Goal: Task Accomplishment & Management: Use online tool/utility

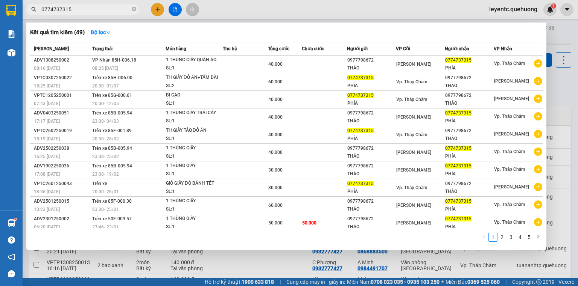
click at [174, 8] on div at bounding box center [289, 143] width 578 height 286
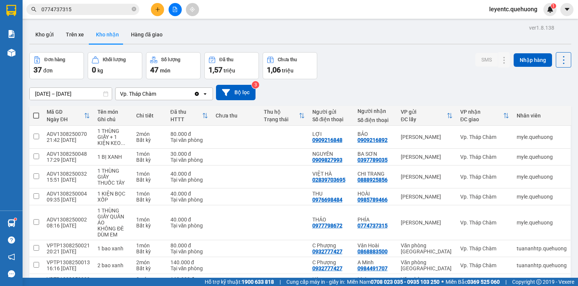
click at [172, 9] on icon "file-add" at bounding box center [174, 9] width 5 height 5
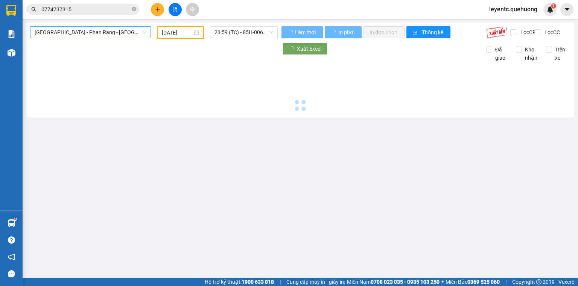
type input "[DATE]"
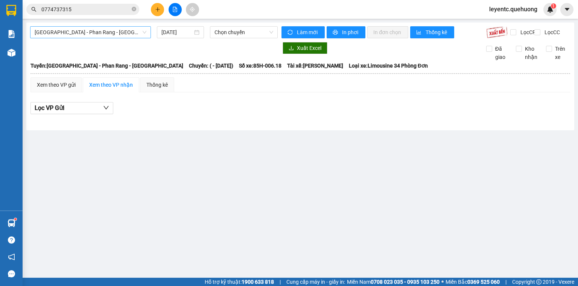
click at [85, 29] on span "[GEOGRAPHIC_DATA] - Phan Rang - [GEOGRAPHIC_DATA]" at bounding box center [91, 32] width 112 height 11
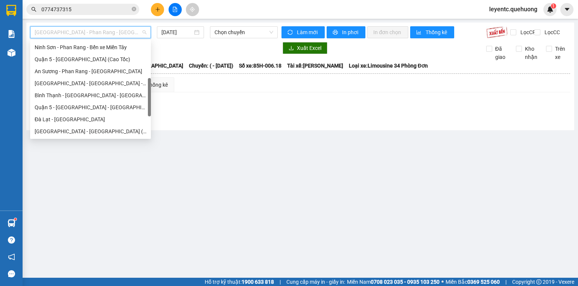
scroll to position [205, 0]
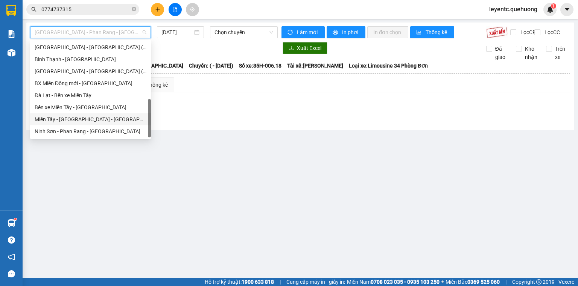
click at [99, 118] on div "Miền Tây - [GEOGRAPHIC_DATA] - [GEOGRAPHIC_DATA]" at bounding box center [91, 119] width 112 height 8
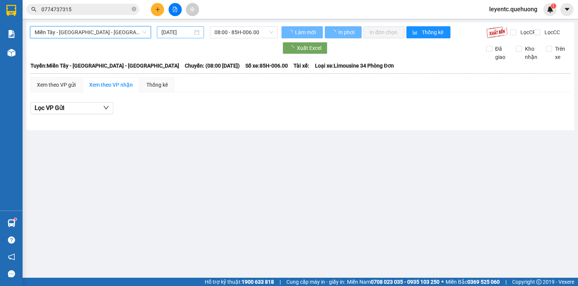
click at [161, 35] on input "[DATE]" at bounding box center [176, 32] width 31 height 8
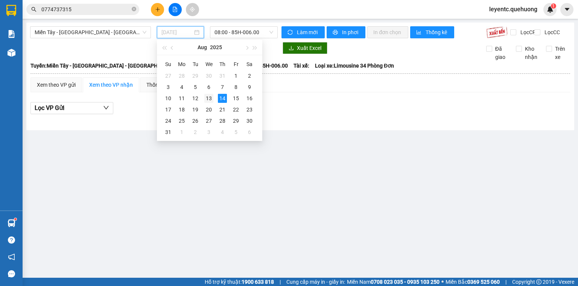
click at [210, 99] on div "13" at bounding box center [208, 98] width 9 height 9
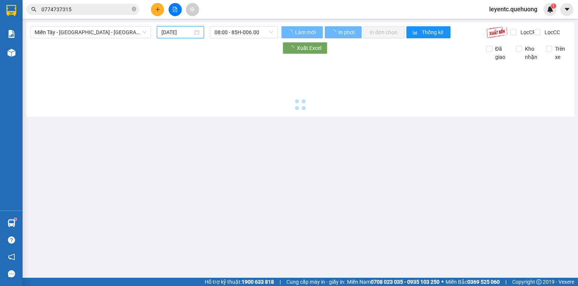
type input "[DATE]"
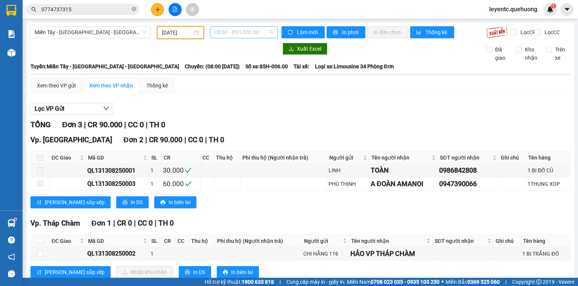
click at [245, 33] on span "08:00 - 85H-006.00" at bounding box center [243, 32] width 59 height 11
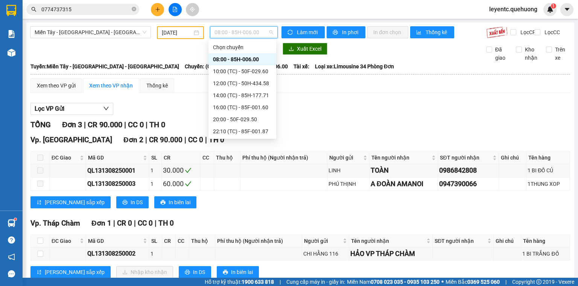
scroll to position [72, 0]
click at [264, 133] on div "23:59 (TC) - 85H-006.18" at bounding box center [242, 131] width 59 height 8
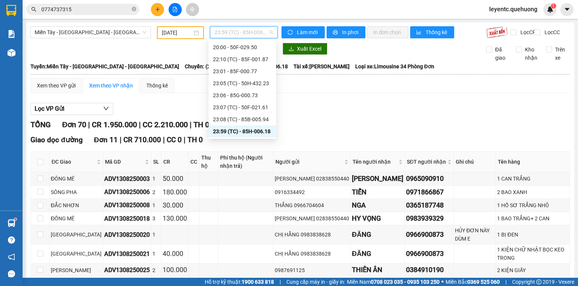
click at [229, 32] on span "23:59 (TC) - 85H-006.18" at bounding box center [243, 32] width 59 height 11
click at [257, 130] on div "23:59 (TC) - 85H-006.18" at bounding box center [242, 131] width 59 height 8
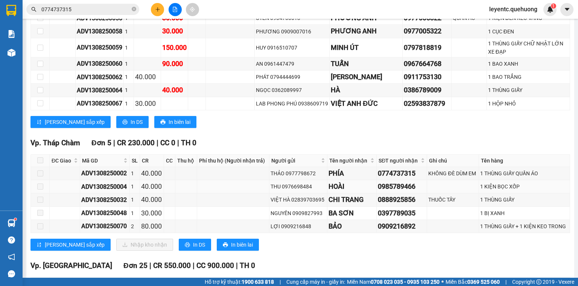
scroll to position [752, 0]
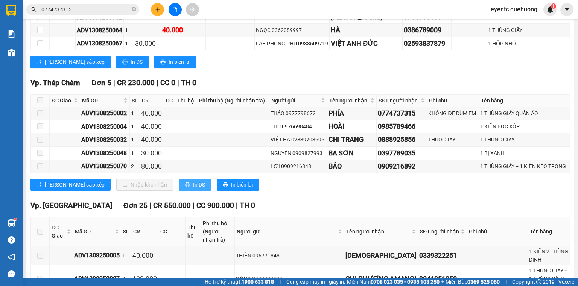
click at [193, 189] on span "In DS" at bounding box center [199, 185] width 12 height 8
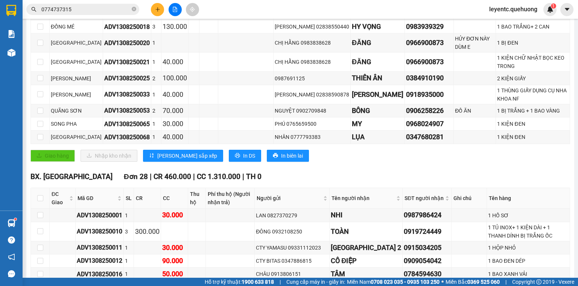
scroll to position [0, 0]
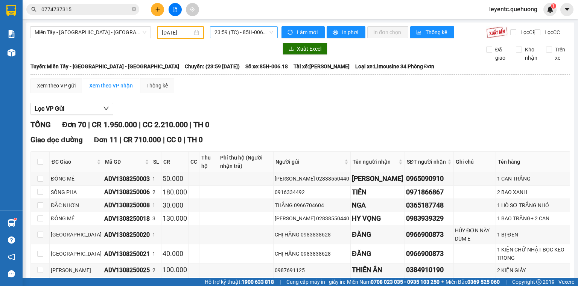
click at [225, 36] on span "23:59 (TC) - 85H-006.18" at bounding box center [243, 32] width 59 height 11
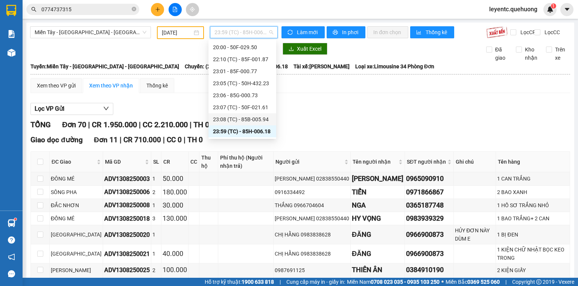
click at [226, 120] on div "23:08 (TC) - 85B-005.94" at bounding box center [242, 119] width 59 height 8
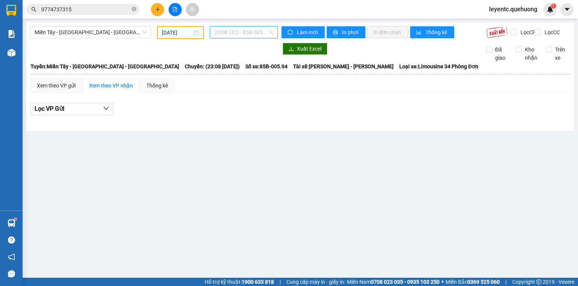
click at [257, 32] on span "23:08 (TC) - 85B-005.94" at bounding box center [243, 32] width 59 height 11
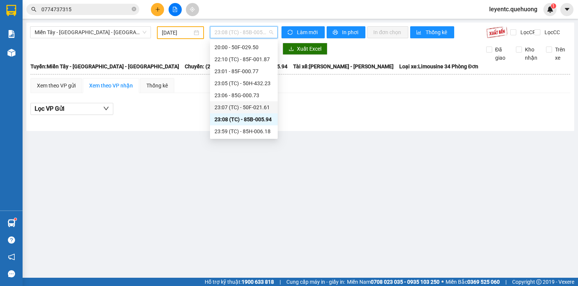
click at [250, 110] on div "23:07 (TC) - 50F-021.61" at bounding box center [243, 107] width 59 height 8
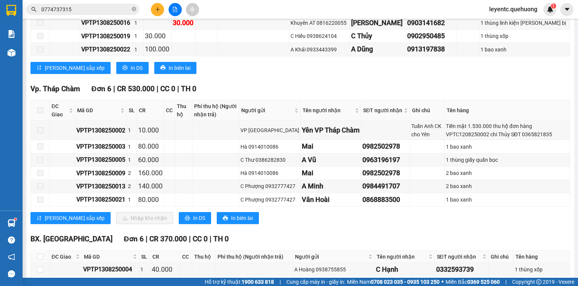
scroll to position [361, 0]
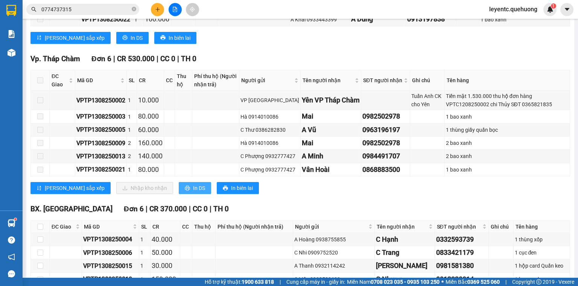
click at [179, 189] on button "In DS" at bounding box center [195, 188] width 32 height 12
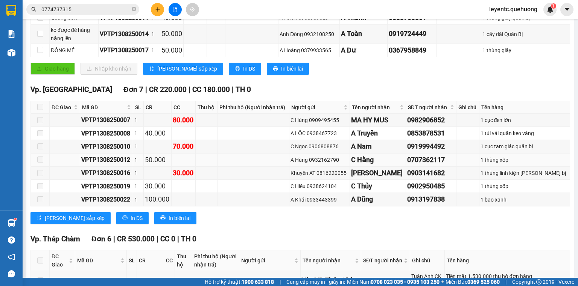
scroll to position [30, 0]
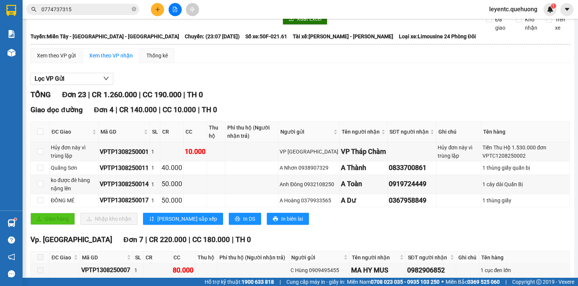
click at [245, 25] on div at bounding box center [153, 19] width 247 height 12
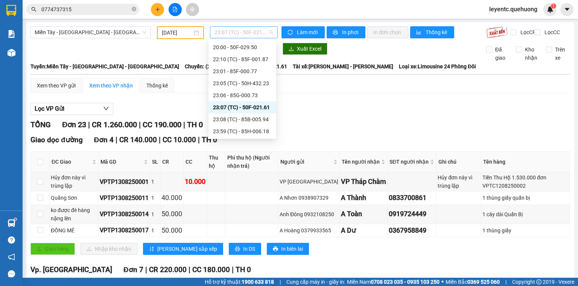
click at [250, 35] on span "23:07 (TC) - 50F-021.61" at bounding box center [243, 32] width 59 height 11
click at [248, 97] on div "23:06 - 85G-000.73" at bounding box center [242, 95] width 59 height 8
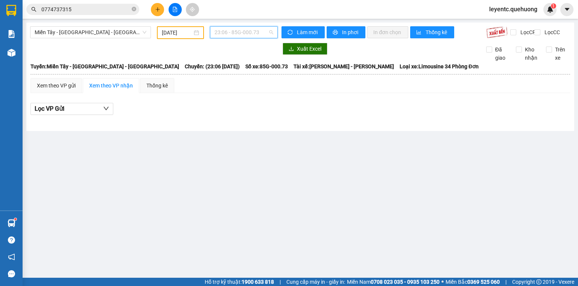
click at [263, 33] on span "23:06 - 85G-000.73" at bounding box center [243, 32] width 59 height 11
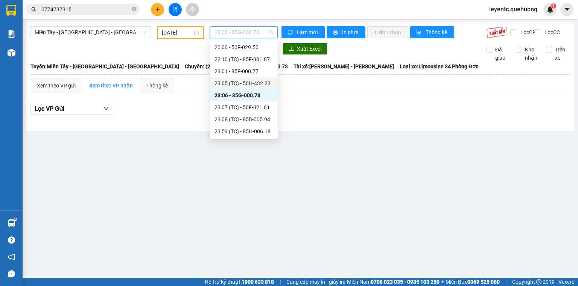
click at [252, 87] on div "23:05 (TC) - 50H-432.23" at bounding box center [243, 83] width 59 height 8
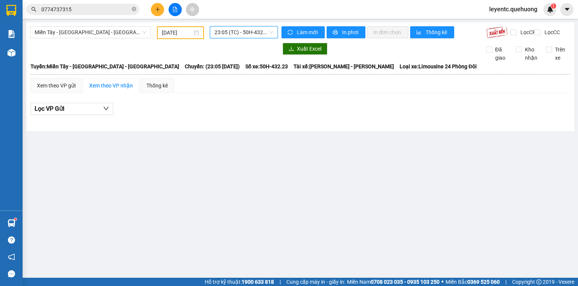
click at [252, 33] on span "23:05 (TC) - 50H-432.23" at bounding box center [243, 32] width 59 height 11
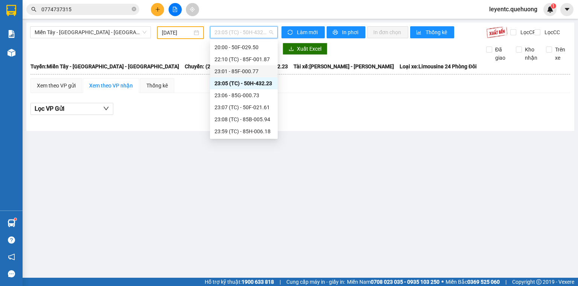
click at [241, 73] on div "23:01 - 85F-000.77" at bounding box center [243, 71] width 59 height 8
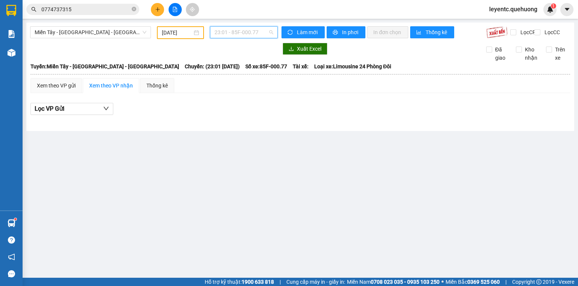
click at [244, 32] on span "23:01 - 85F-000.77" at bounding box center [243, 32] width 59 height 11
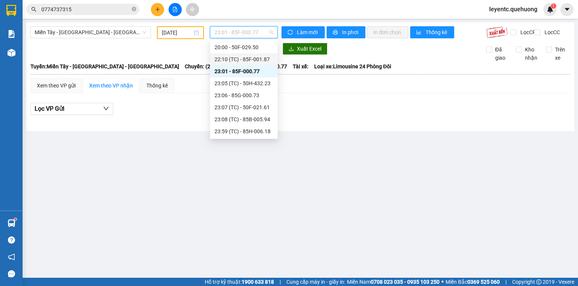
click at [248, 55] on div "22:10 (TC) - 85F-001.87" at bounding box center [243, 59] width 59 height 8
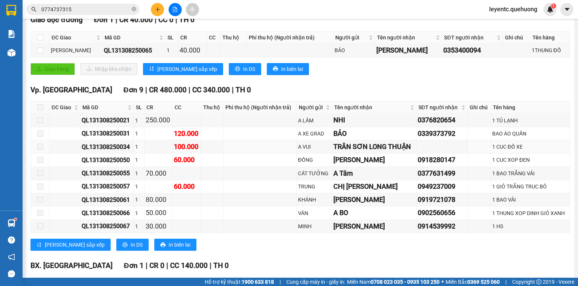
scroll to position [258, 0]
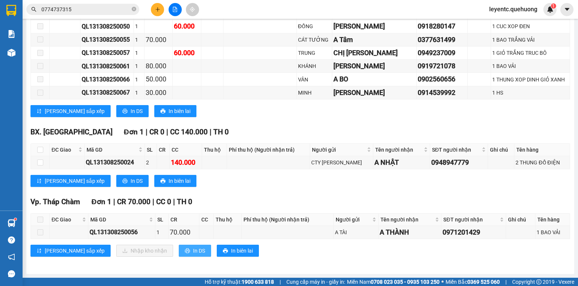
click at [179, 256] on button "In DS" at bounding box center [195, 251] width 32 height 12
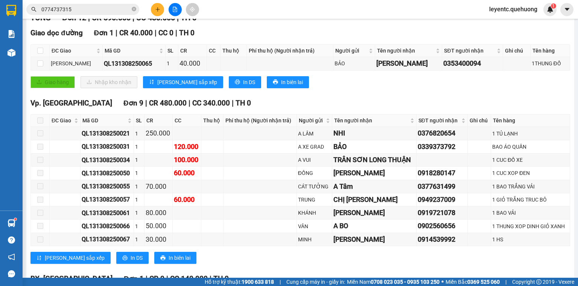
scroll to position [0, 0]
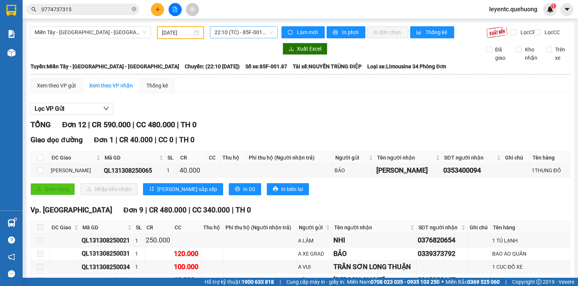
click at [249, 33] on span "22:10 (TC) - 85F-001.87" at bounding box center [243, 32] width 59 height 11
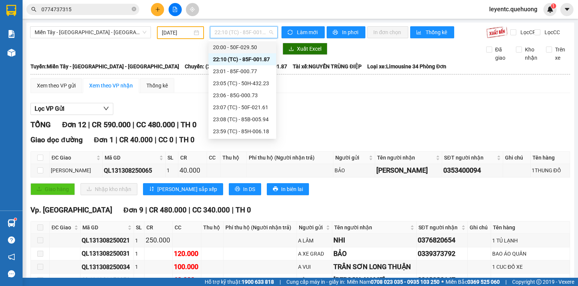
click at [249, 49] on div "20:00 - 50F-029.50" at bounding box center [242, 47] width 59 height 8
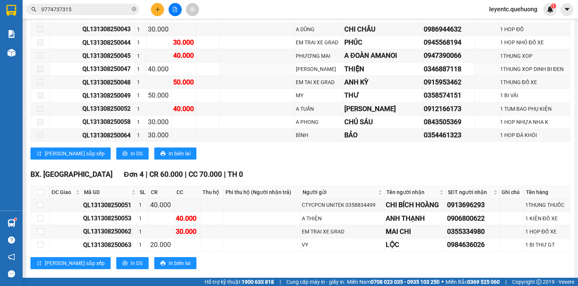
scroll to position [416, 0]
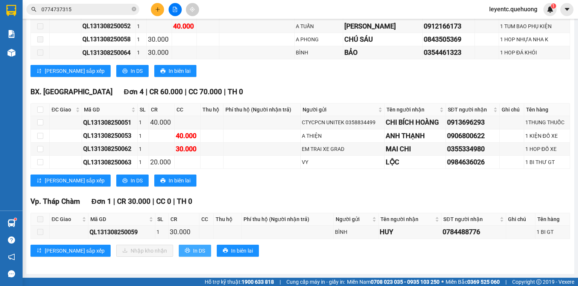
click at [179, 253] on button "In DS" at bounding box center [195, 251] width 32 height 12
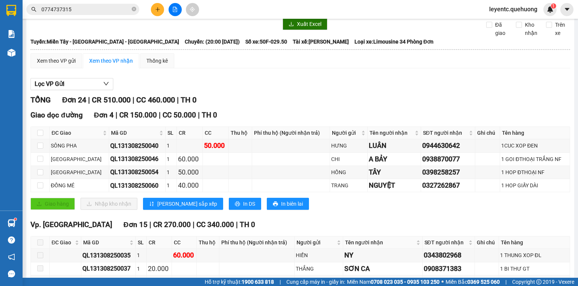
scroll to position [0, 0]
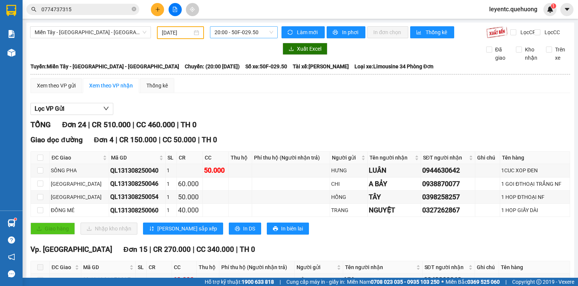
click at [241, 35] on span "20:00 - 50F-029.50" at bounding box center [243, 32] width 59 height 11
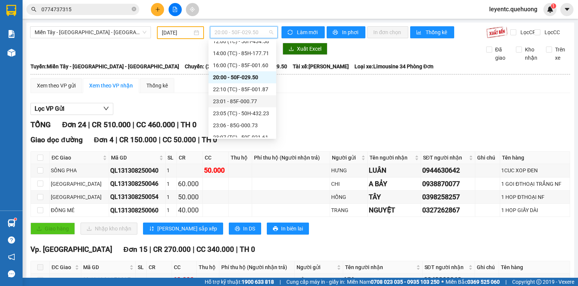
scroll to position [12, 0]
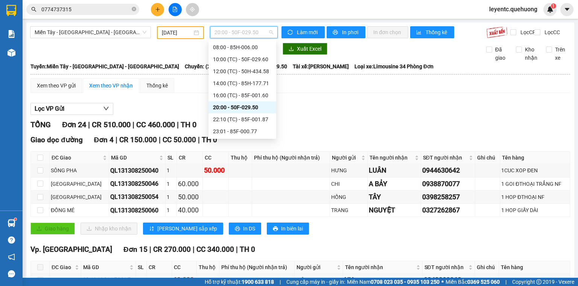
click at [243, 102] on div "20:00 - 50F-029.50" at bounding box center [242, 108] width 68 height 12
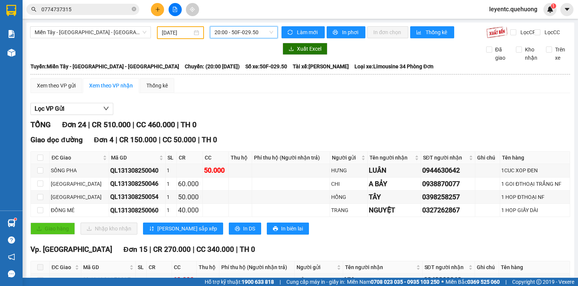
click at [255, 32] on span "20:00 - 50F-029.50" at bounding box center [243, 32] width 59 height 11
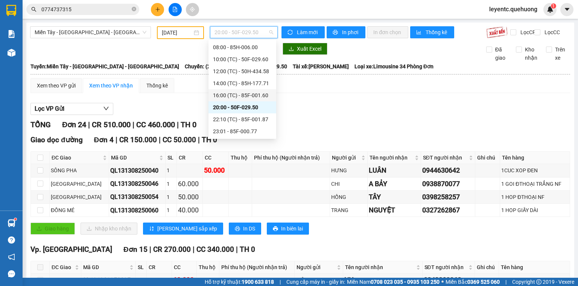
click at [241, 99] on div "16:00 (TC) - 85F-001.60" at bounding box center [242, 95] width 59 height 8
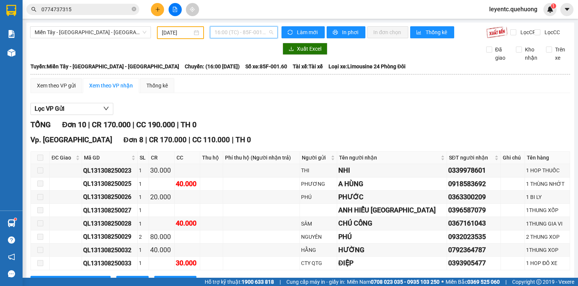
click at [254, 33] on span "16:00 (TC) - 85F-001.60" at bounding box center [243, 32] width 59 height 11
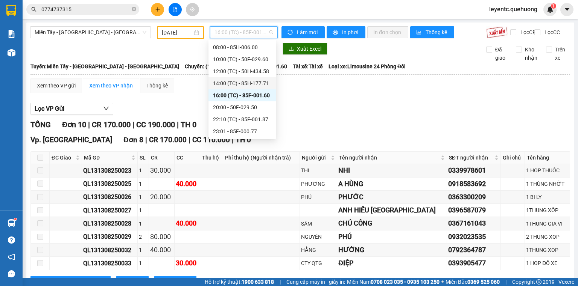
click at [243, 80] on div "14:00 (TC) - 85H-177.71" at bounding box center [242, 83] width 59 height 8
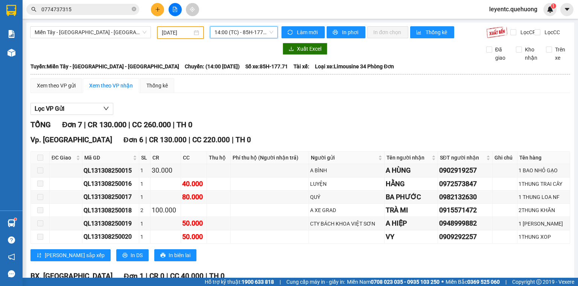
click at [252, 28] on span "14:00 (TC) - 85H-177.71" at bounding box center [243, 32] width 59 height 11
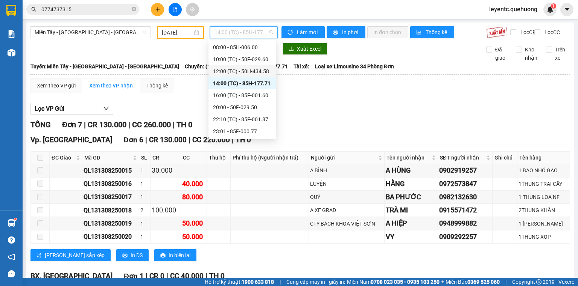
click at [247, 73] on div "12:00 (TC) - 50H-434.58" at bounding box center [242, 71] width 59 height 8
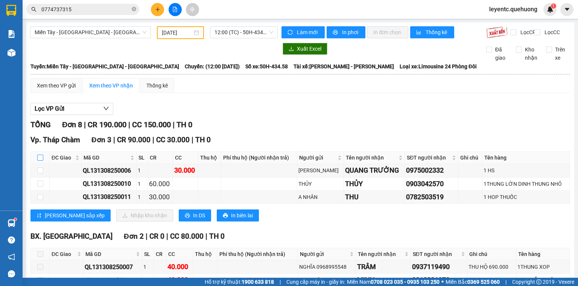
click at [40, 161] on input "checkbox" at bounding box center [40, 158] width 6 height 6
checkbox input "true"
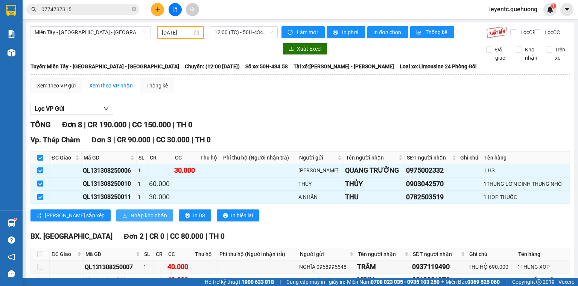
click at [123, 218] on icon "download" at bounding box center [125, 216] width 5 height 4
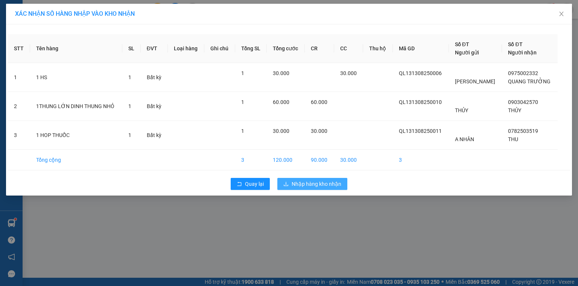
click at [338, 184] on span "Nhập hàng kho nhận" at bounding box center [316, 184] width 50 height 8
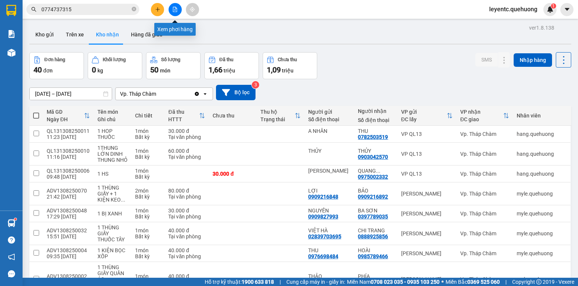
click at [176, 13] on button at bounding box center [174, 9] width 13 height 13
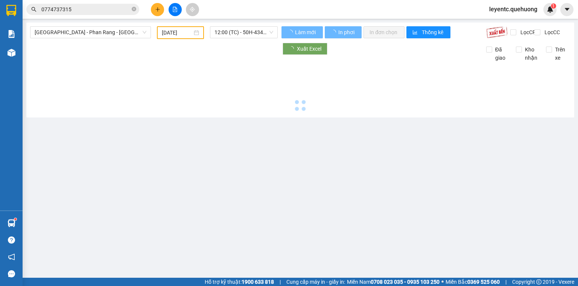
type input "[DATE]"
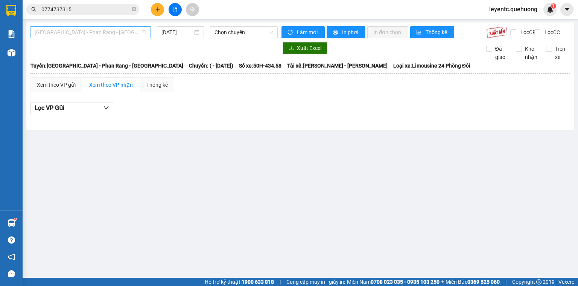
click at [106, 27] on span "[GEOGRAPHIC_DATA] - Phan Rang - [GEOGRAPHIC_DATA]" at bounding box center [91, 32] width 112 height 11
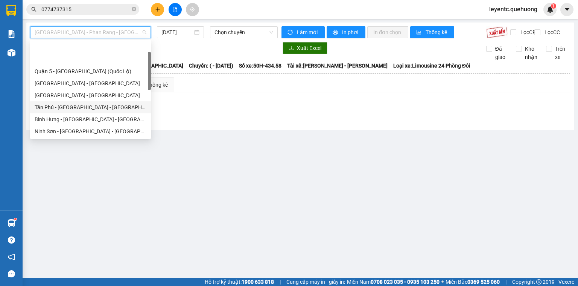
scroll to position [205, 0]
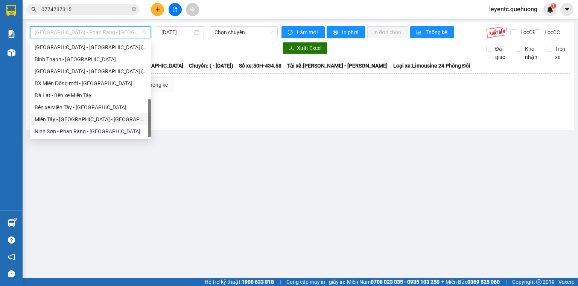
click at [103, 123] on div "Miền Tây - [GEOGRAPHIC_DATA] - [GEOGRAPHIC_DATA]" at bounding box center [91, 119] width 112 height 8
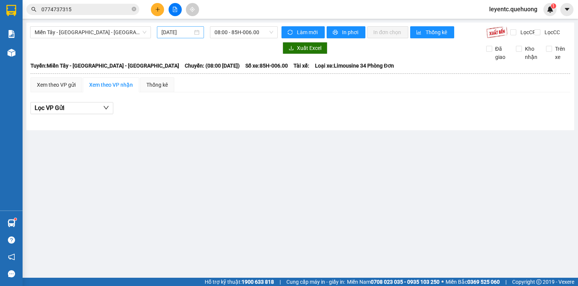
click at [159, 36] on div "[DATE]" at bounding box center [180, 32] width 47 height 12
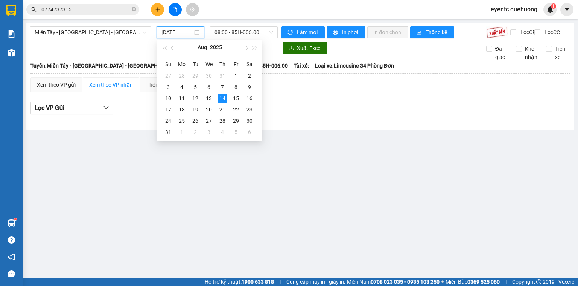
click at [164, 35] on input "[DATE]" at bounding box center [176, 32] width 31 height 8
click at [209, 99] on div "13" at bounding box center [208, 98] width 9 height 9
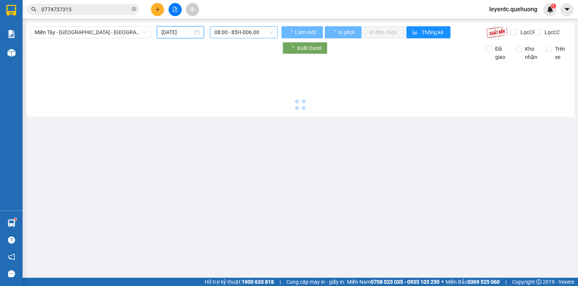
type input "[DATE]"
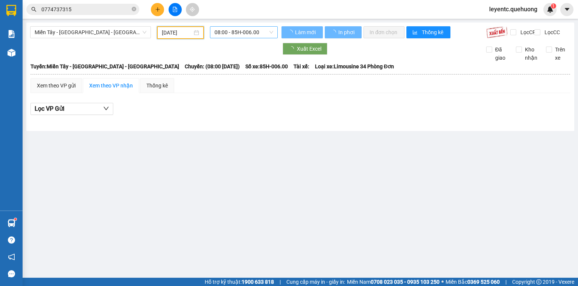
click at [242, 33] on span "08:00 - 85H-006.00" at bounding box center [243, 32] width 59 height 11
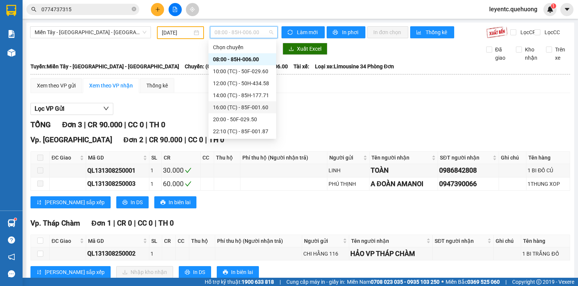
click at [249, 107] on div "16:00 (TC) - 85F-001.60" at bounding box center [242, 107] width 59 height 8
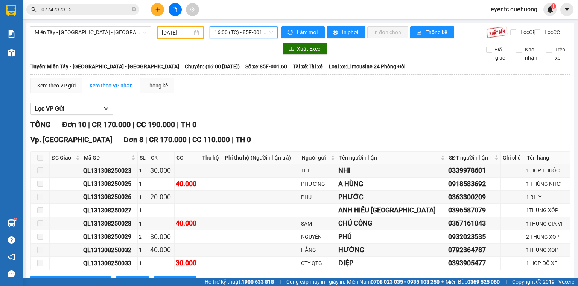
click at [263, 26] on div "16:00 (TC) - 85F-001.60" at bounding box center [244, 32] width 68 height 12
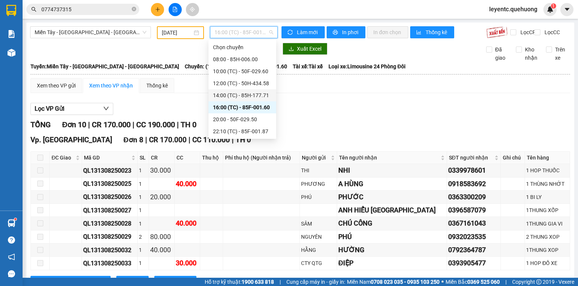
click at [243, 97] on div "14:00 (TC) - 85H-177.71" at bounding box center [242, 95] width 59 height 8
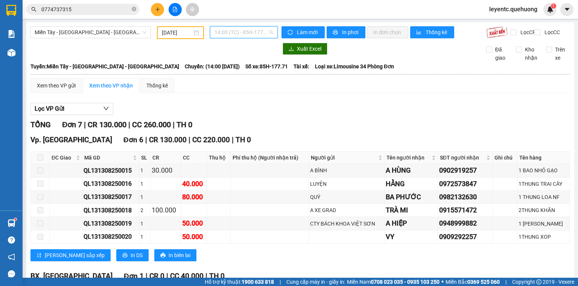
click at [254, 27] on span "14:00 (TC) - 85H-177.71" at bounding box center [243, 32] width 59 height 11
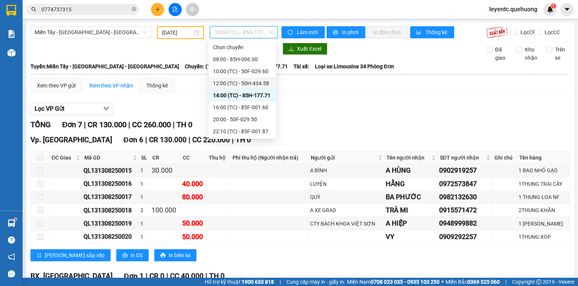
click at [243, 82] on div "12:00 (TC) - 50H-434.58" at bounding box center [242, 83] width 59 height 8
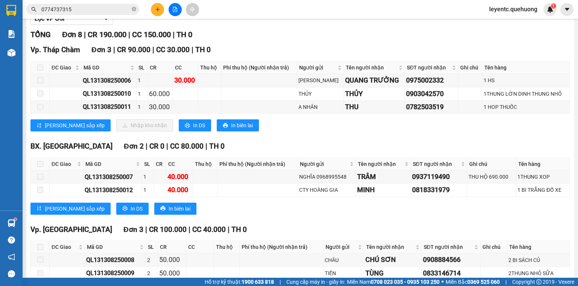
scroll to position [120, 0]
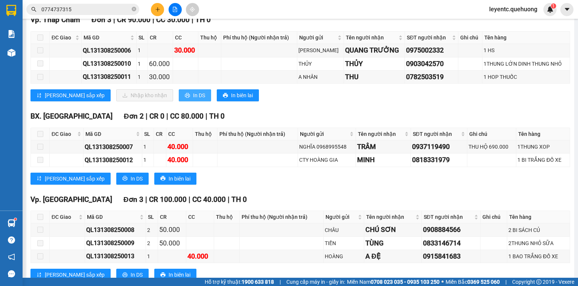
click at [193, 100] on span "In DS" at bounding box center [199, 95] width 12 height 8
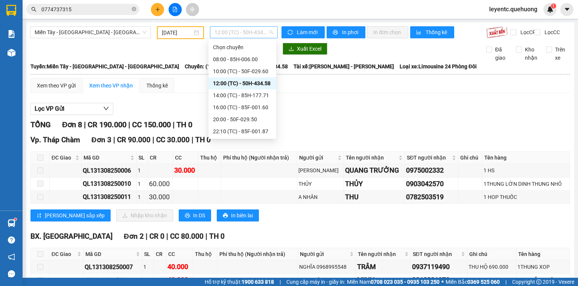
click at [244, 36] on span "12:00 (TC) - 50H-434.58" at bounding box center [243, 32] width 59 height 11
click at [240, 70] on div "10:00 (TC) - 50F-029.60" at bounding box center [242, 71] width 59 height 8
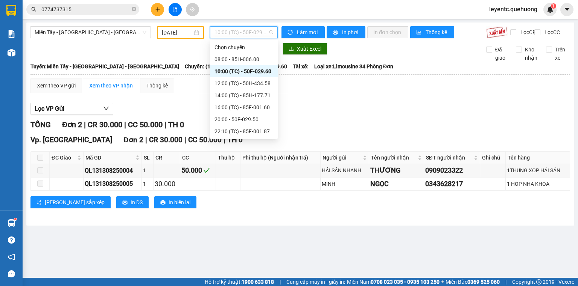
click at [256, 27] on span "10:00 (TC) - 50F-029.60" at bounding box center [243, 32] width 59 height 11
click at [253, 50] on div "Chọn chuyến" at bounding box center [243, 47] width 59 height 8
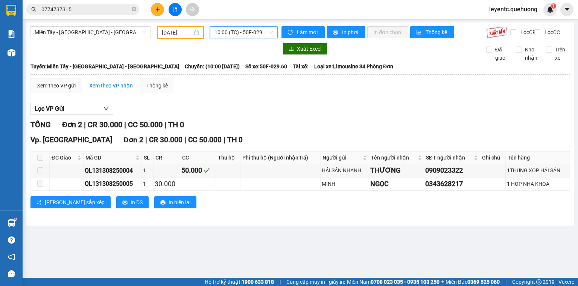
click at [252, 38] on div "10:00 10:00 (TC) - 50F-029.60" at bounding box center [244, 32] width 74 height 13
click at [253, 35] on span "10:00 (TC) - 50F-029.60" at bounding box center [243, 32] width 59 height 11
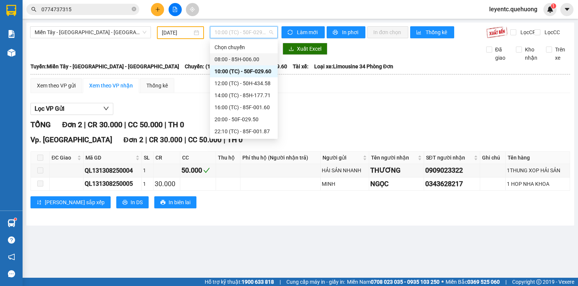
click at [249, 55] on div "08:00 - 85H-006.00" at bounding box center [243, 59] width 59 height 8
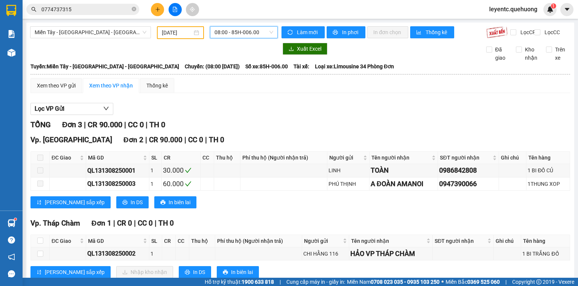
scroll to position [26, 0]
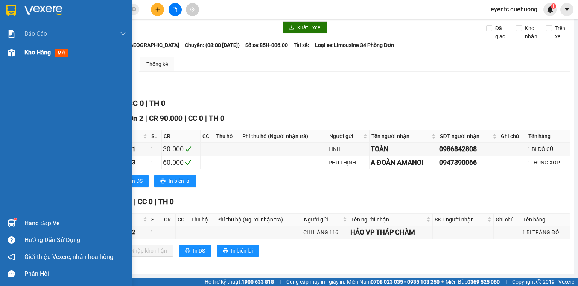
click at [32, 54] on span "Kho hàng" at bounding box center [37, 52] width 26 height 7
